Goal: Navigation & Orientation: Find specific page/section

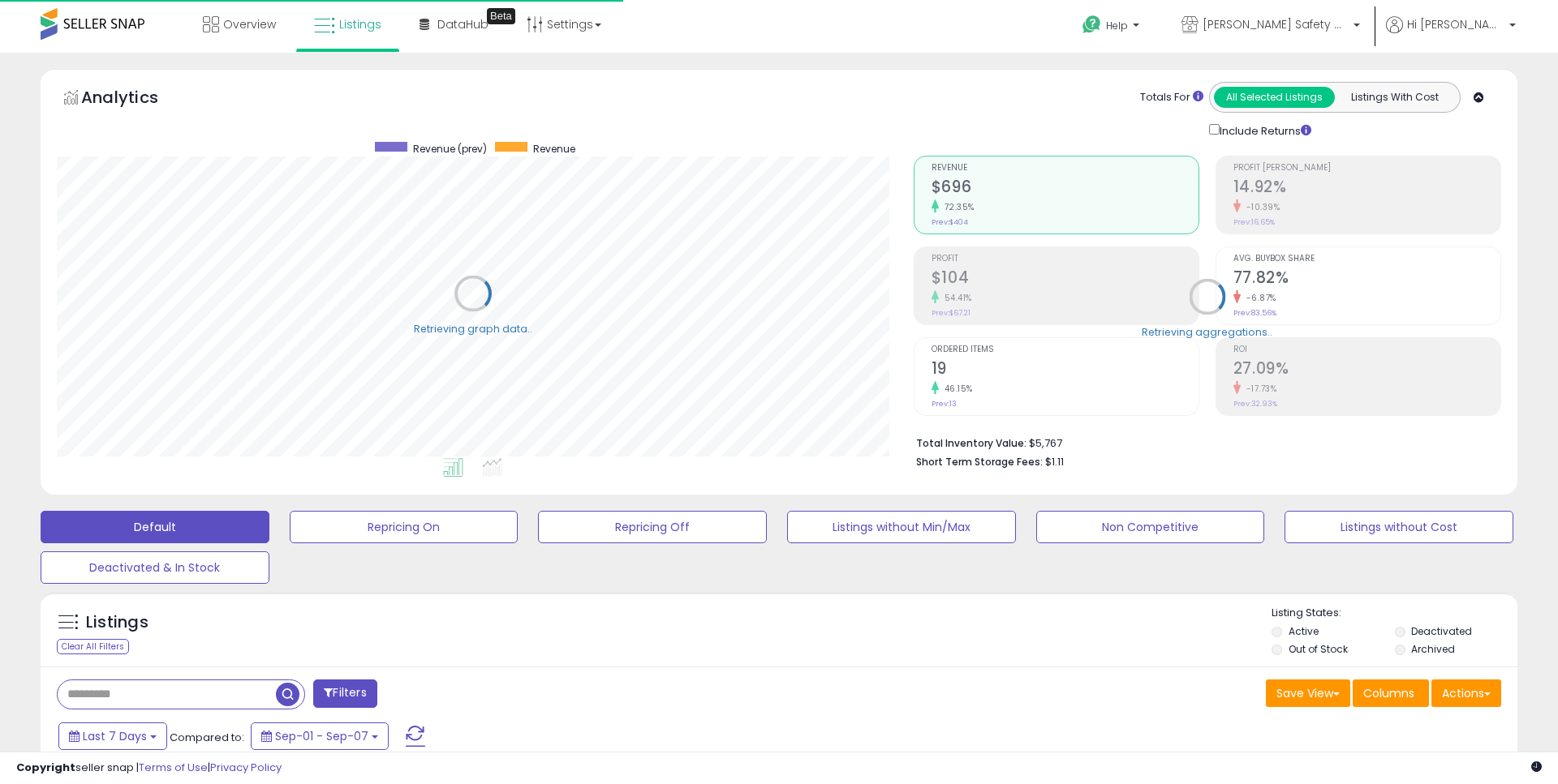
type input "**********"
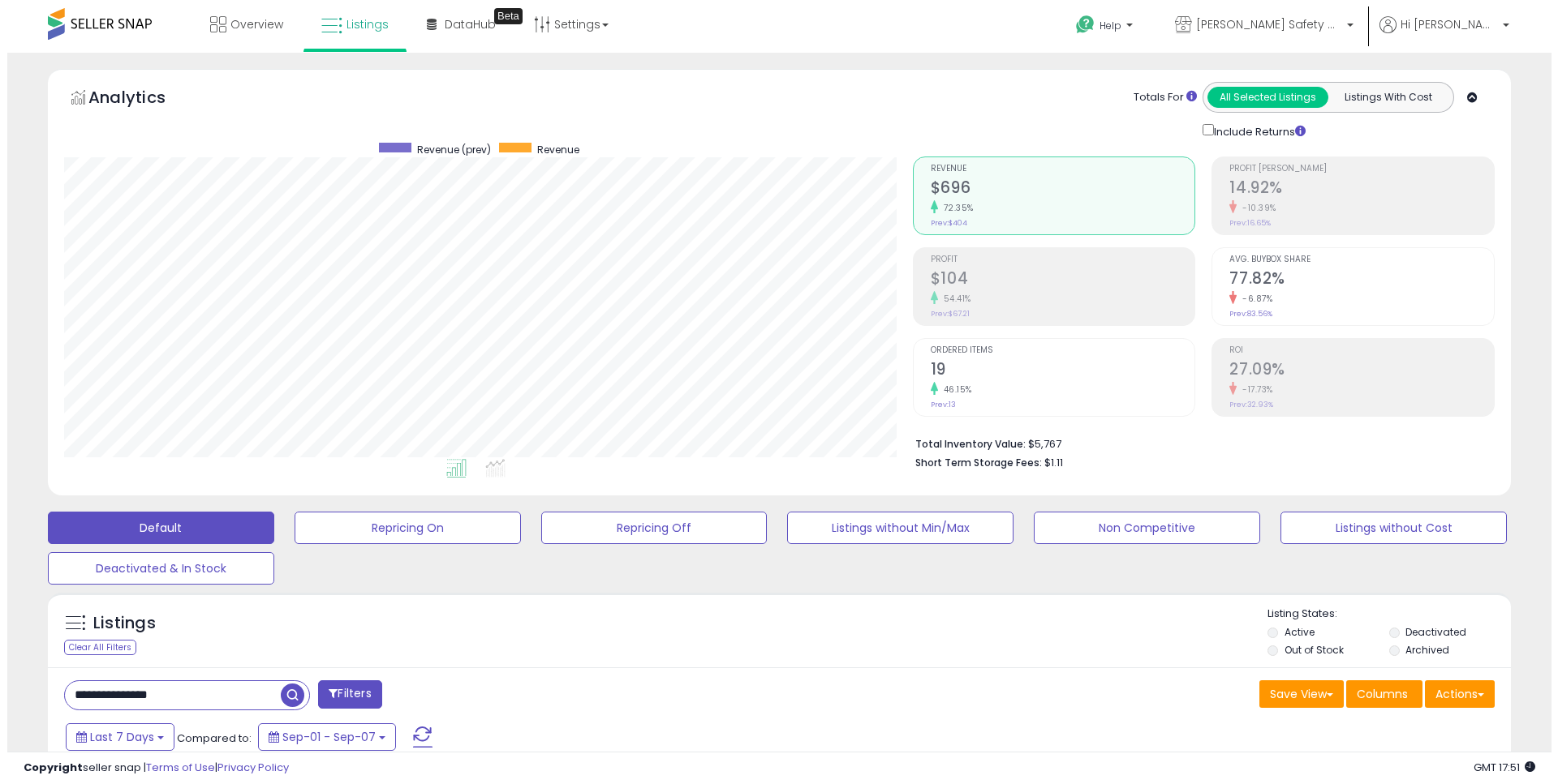
scroll to position [333, 848]
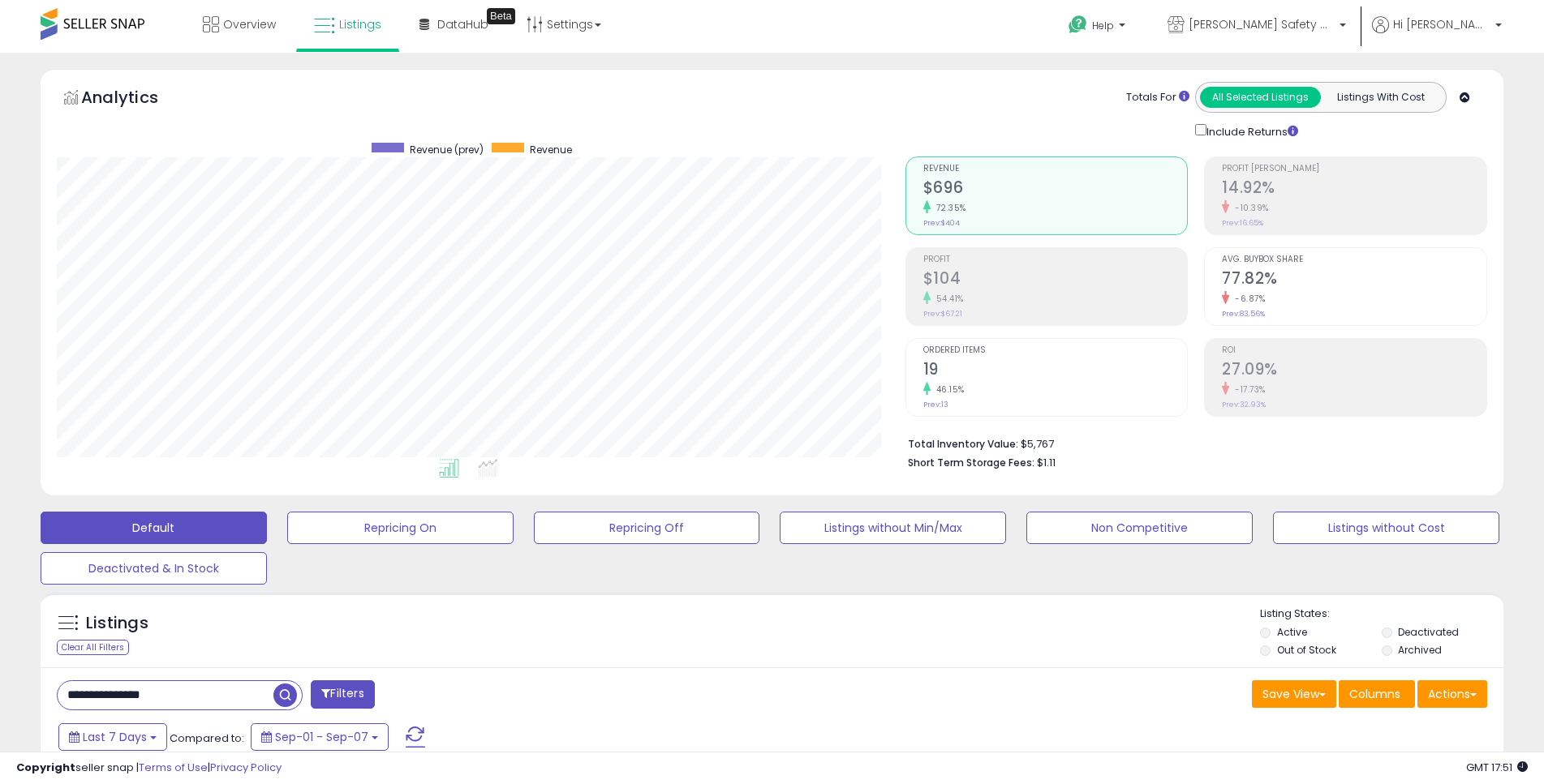
click at [114, 642] on div "Clear All Filters" at bounding box center [93, 647] width 72 height 15
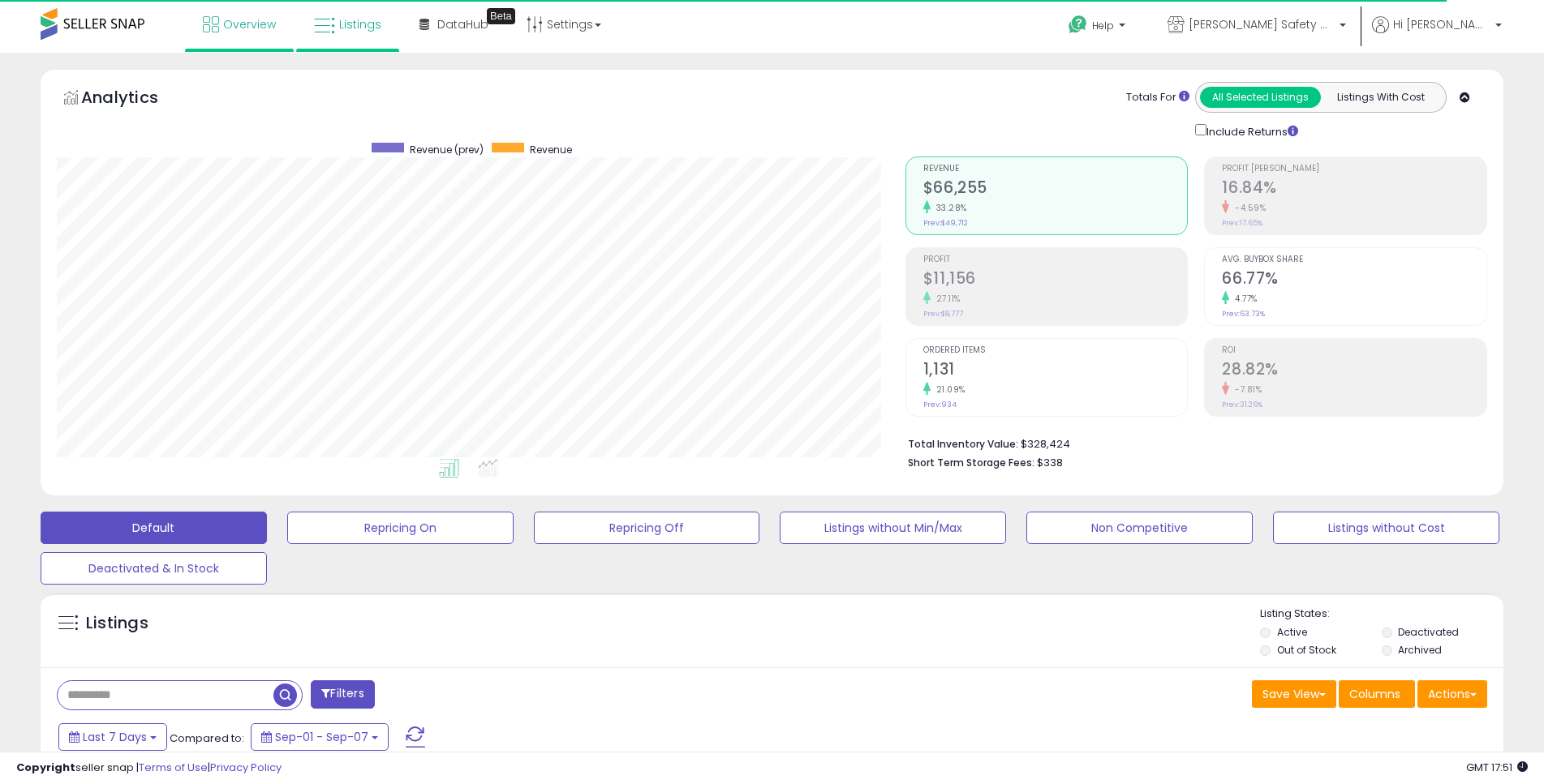
scroll to position [333, 848]
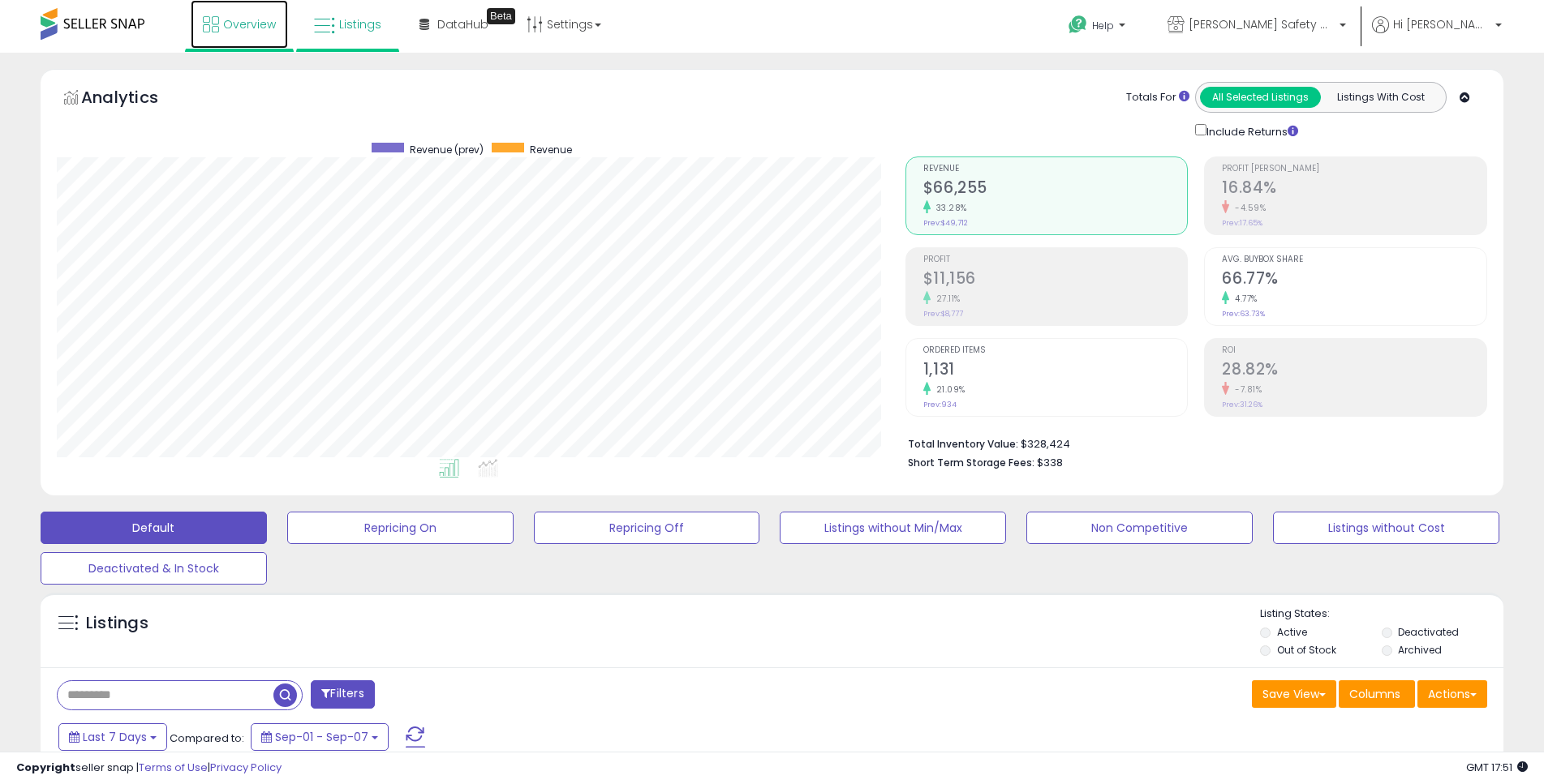
click at [252, 24] on span "Overview" at bounding box center [249, 24] width 53 height 16
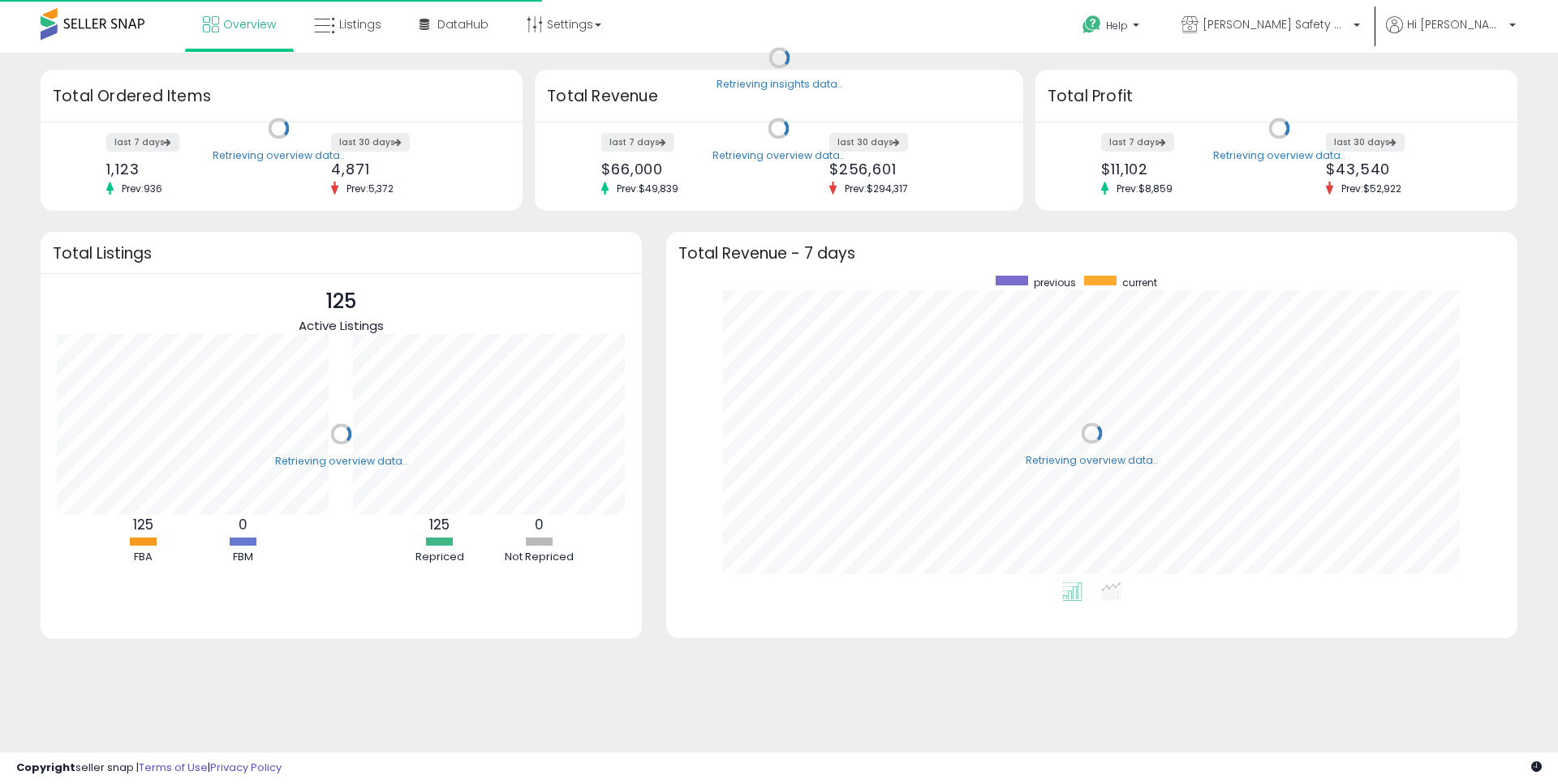
scroll to position [307, 818]
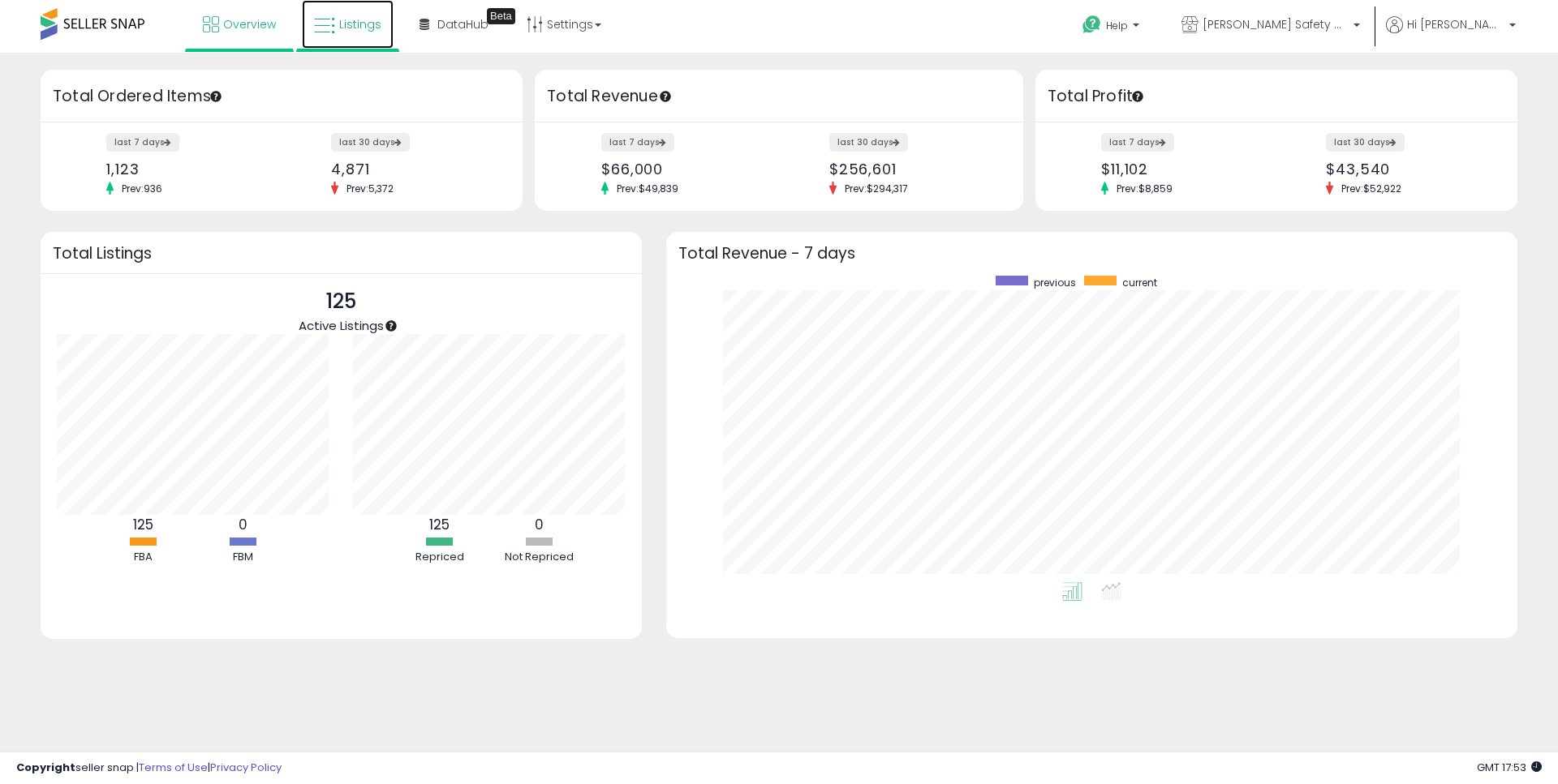
click at [369, 12] on link "Listings" at bounding box center [348, 24] width 92 height 49
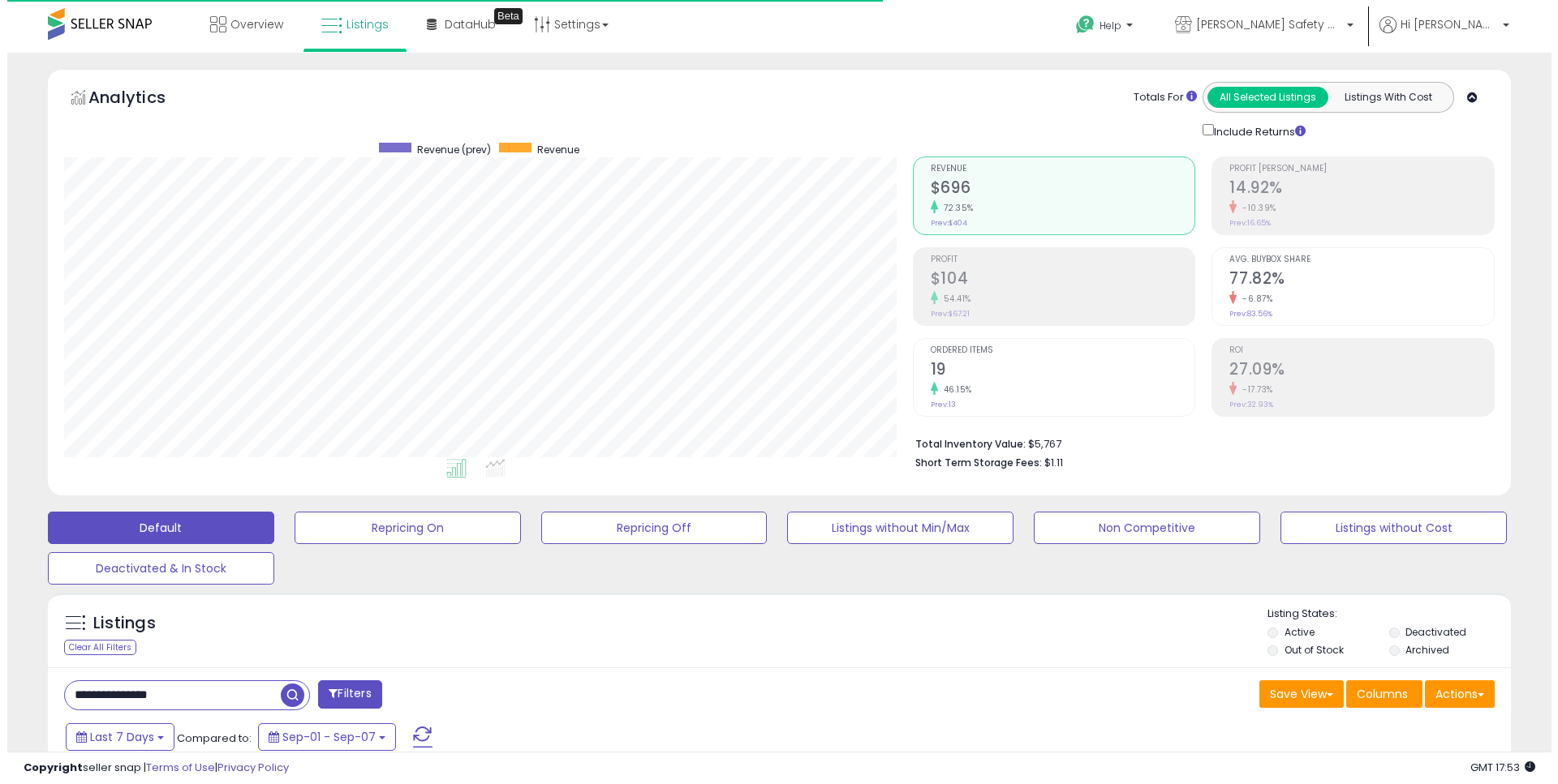
scroll to position [333, 848]
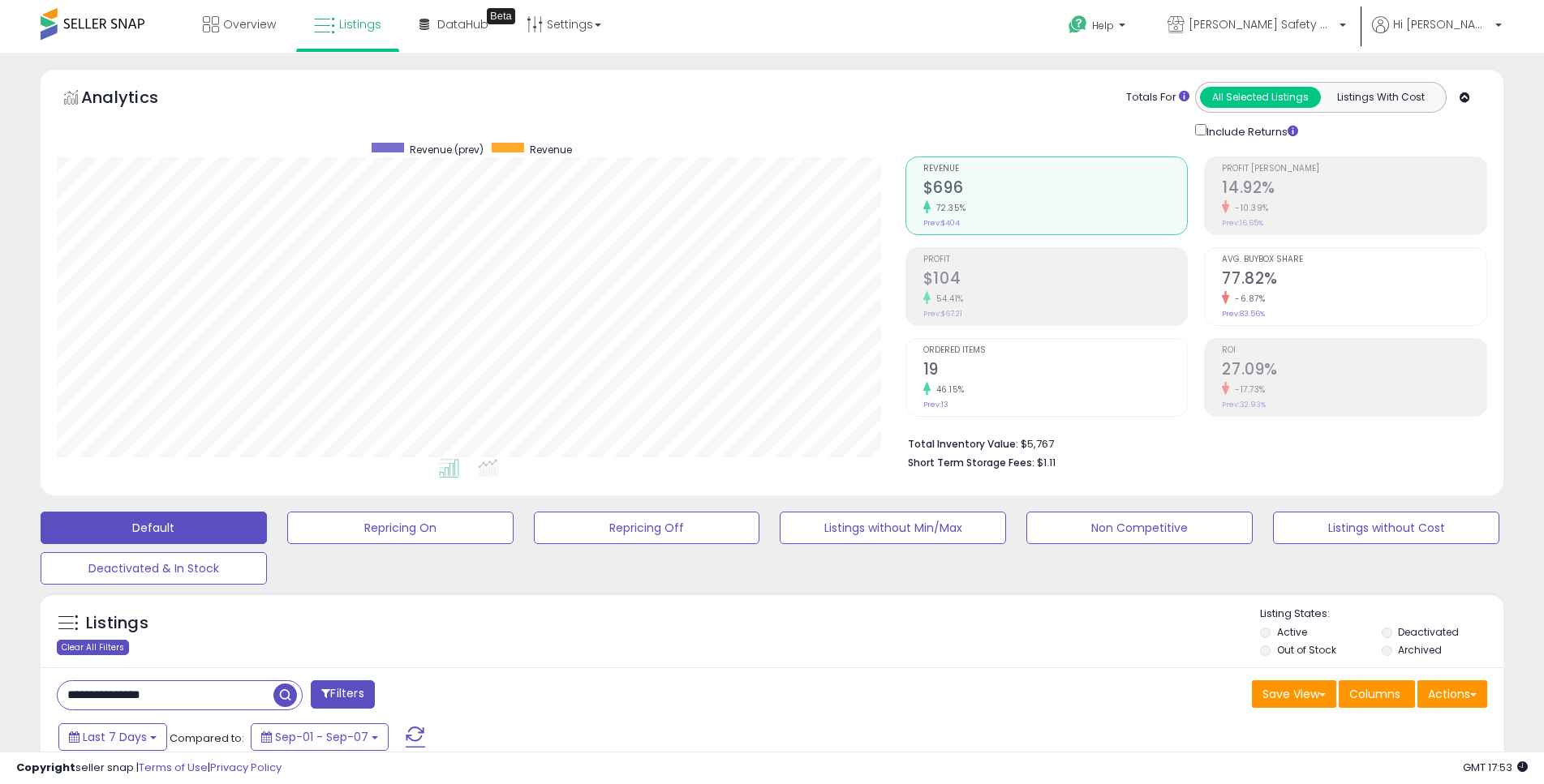
click at [115, 645] on div "Clear All Filters" at bounding box center [93, 647] width 72 height 15
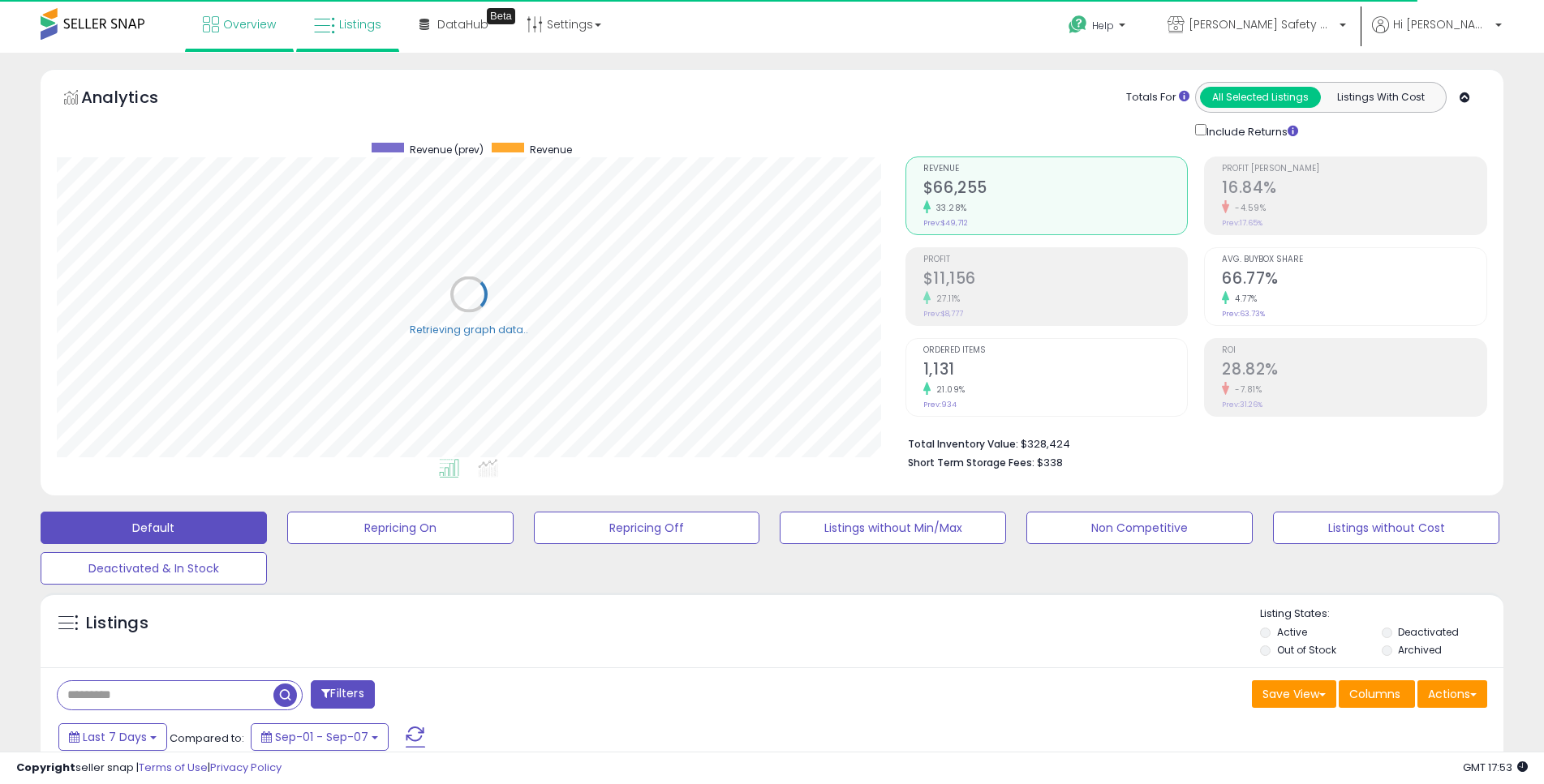
scroll to position [333, 848]
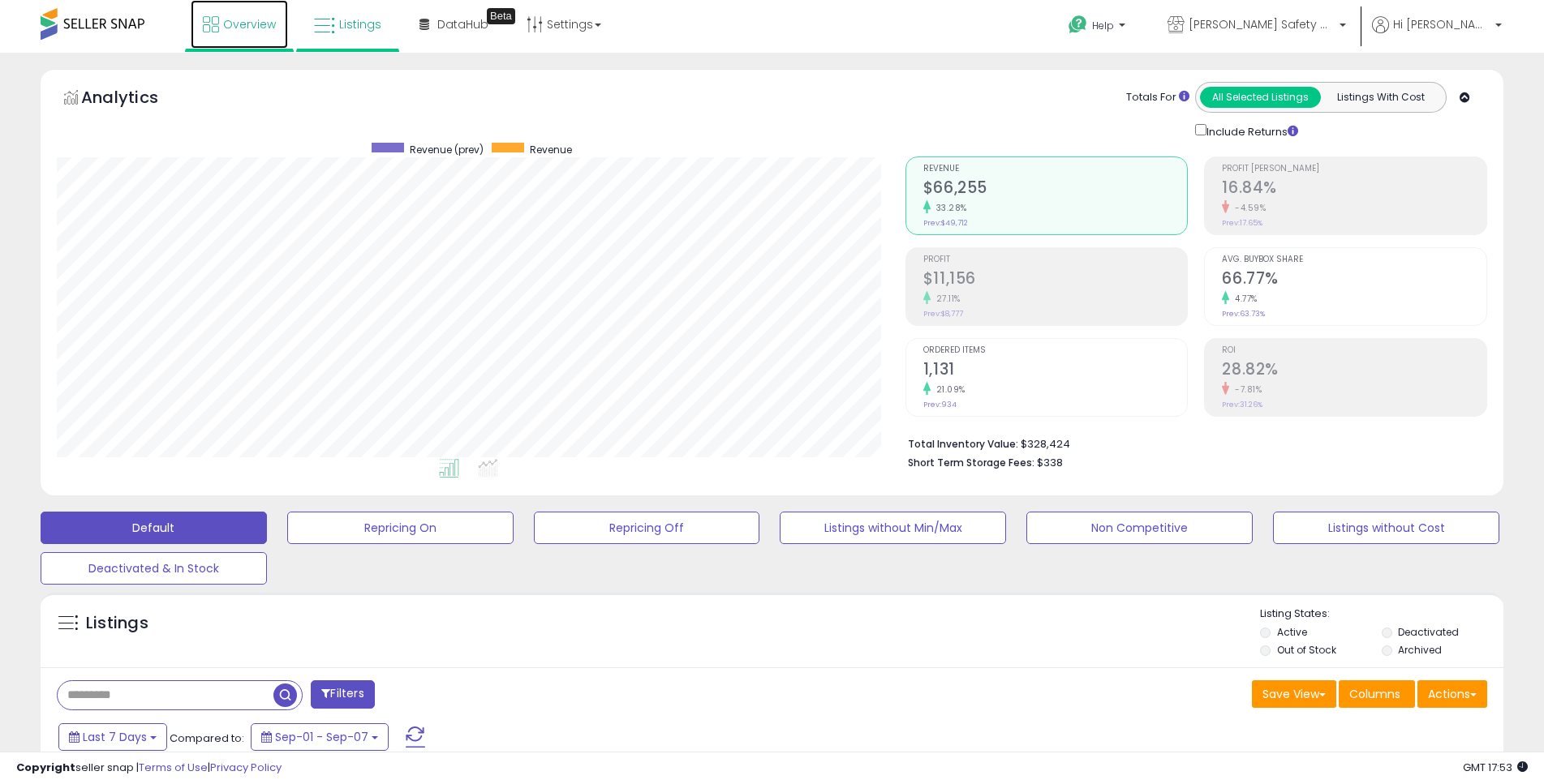
click at [258, 15] on link "Overview" at bounding box center [239, 24] width 97 height 49
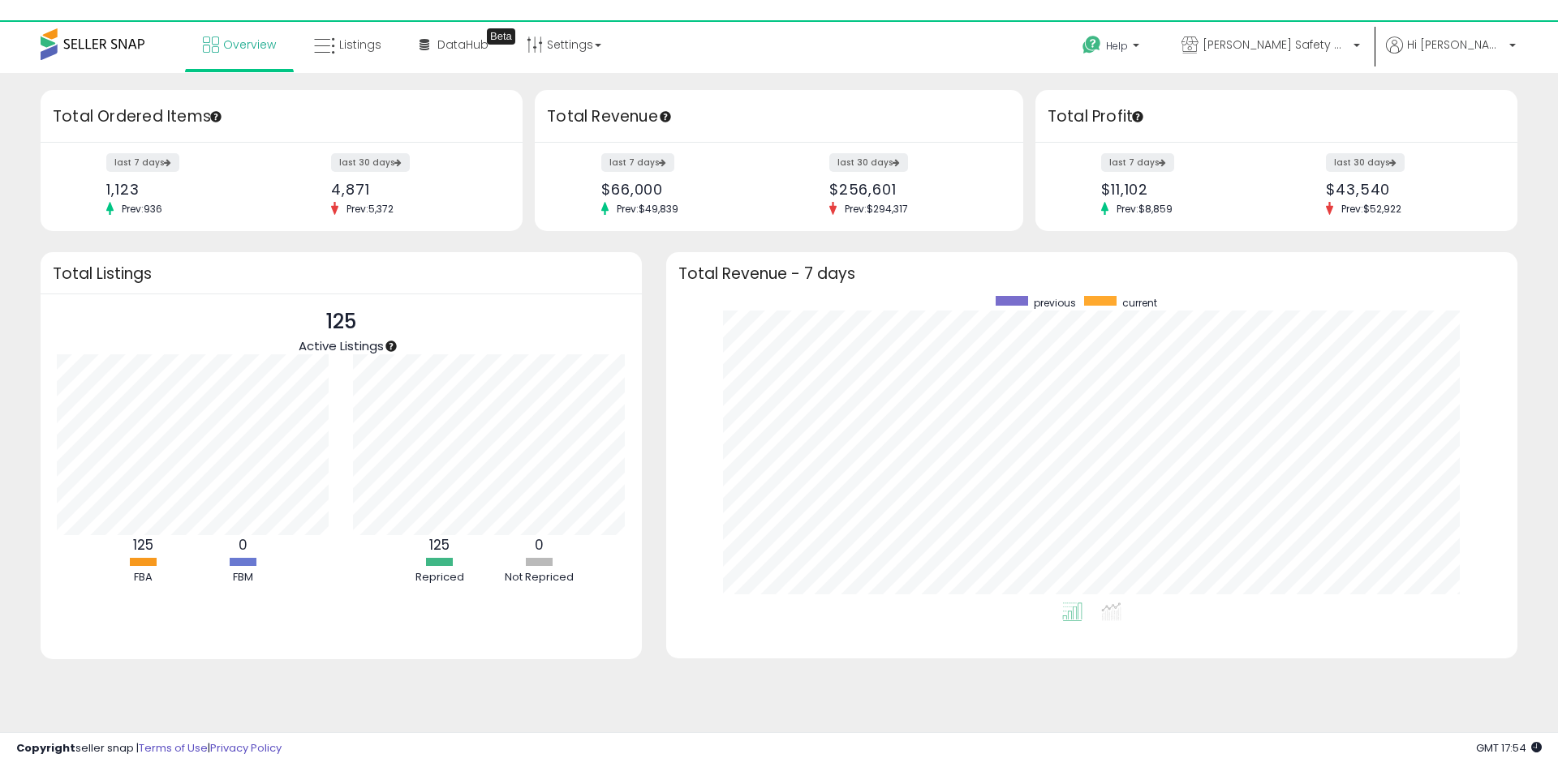
scroll to position [307, 818]
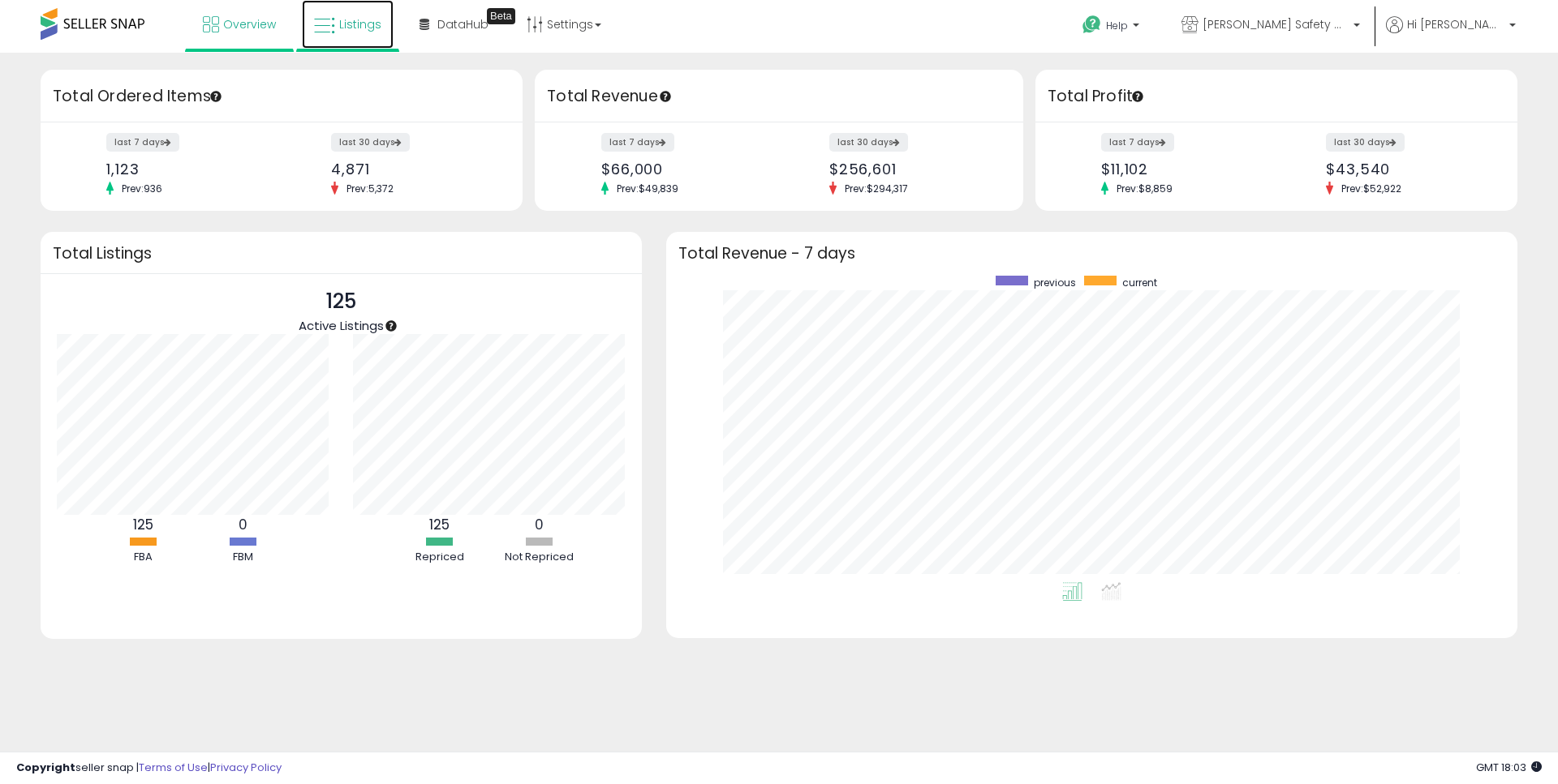
click at [352, 11] on link "Listings" at bounding box center [348, 24] width 92 height 49
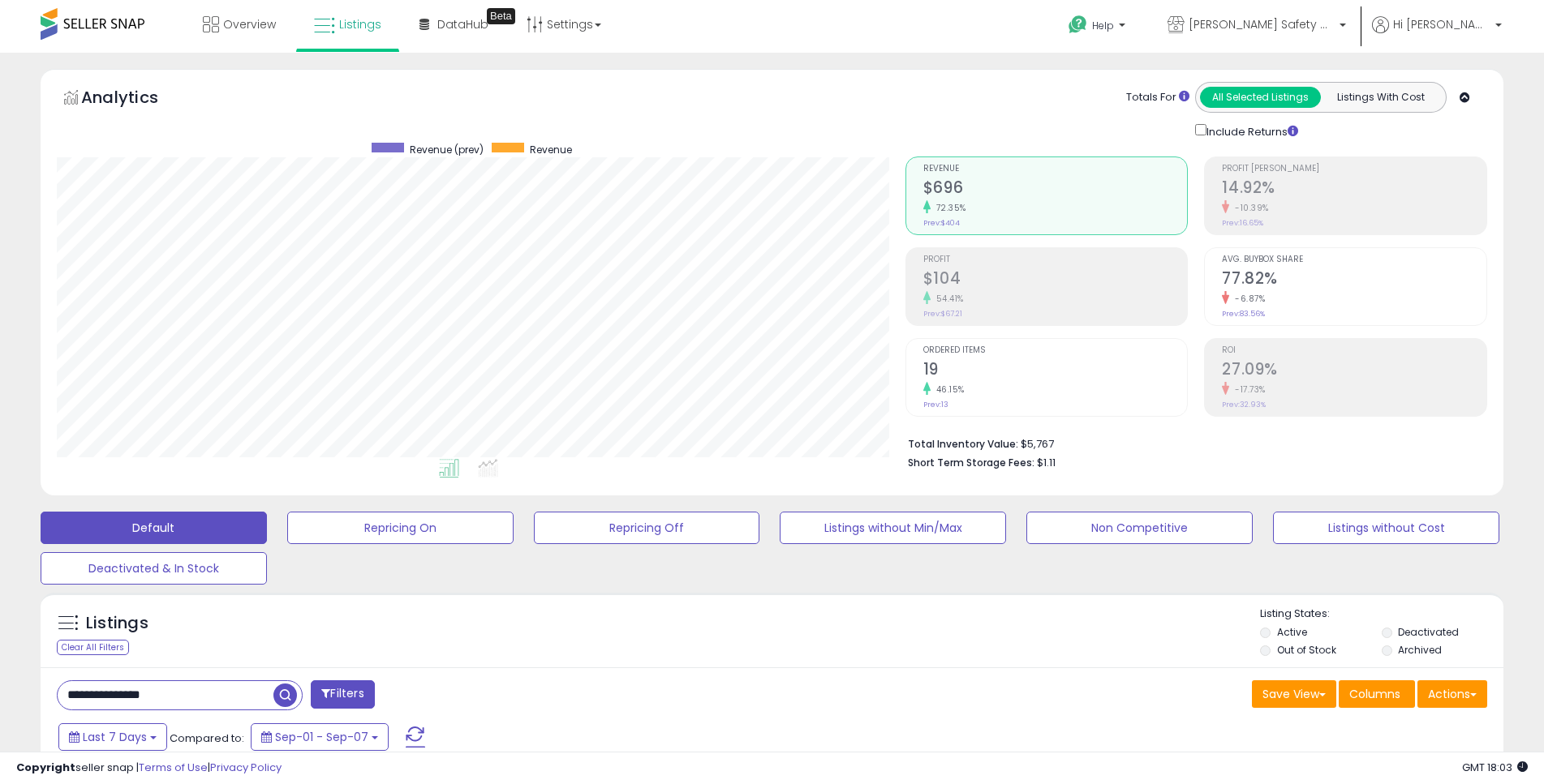
scroll to position [333, 848]
click at [233, 15] on link "Overview" at bounding box center [239, 24] width 97 height 49
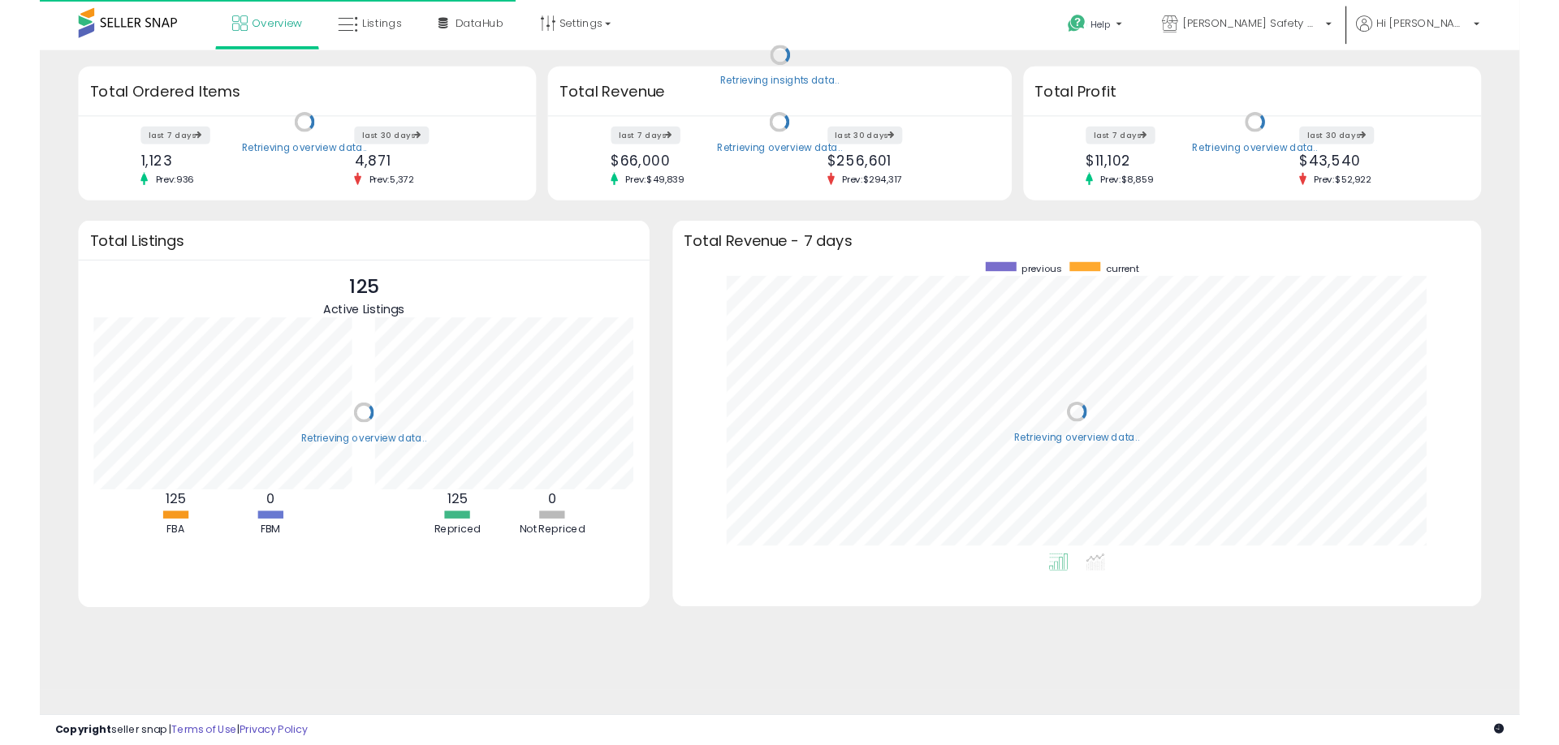
scroll to position [307, 819]
